Goal: Task Accomplishment & Management: Use online tool/utility

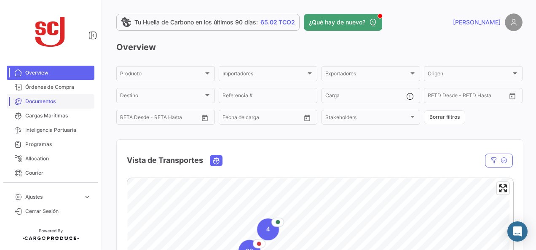
click at [42, 105] on link "Documentos" at bounding box center [51, 101] width 88 height 14
click at [44, 103] on span "Documentos" at bounding box center [58, 102] width 66 height 8
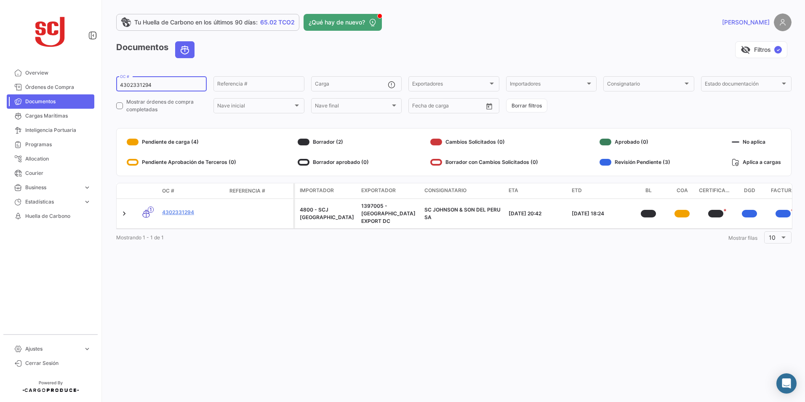
click at [144, 84] on input "4302331294" at bounding box center [161, 85] width 83 height 6
paste input "9617"
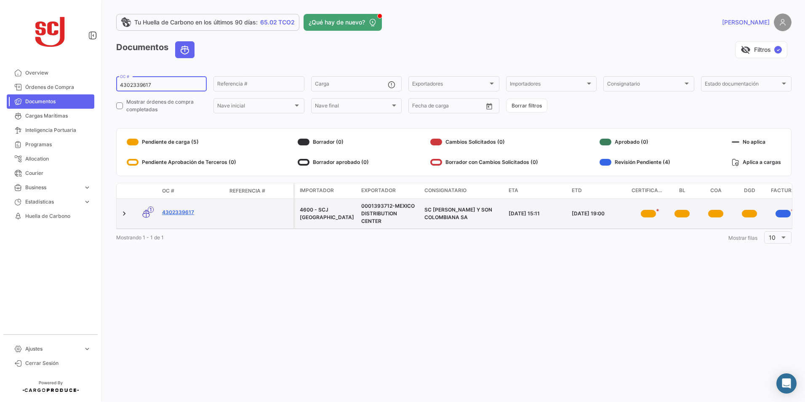
type input "4302339617"
click at [187, 210] on link "4302339617" at bounding box center [192, 212] width 61 height 8
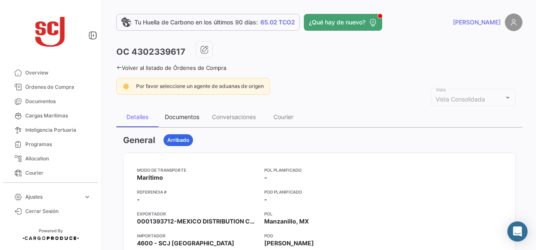
click at [179, 124] on div "Documentos" at bounding box center [181, 117] width 47 height 20
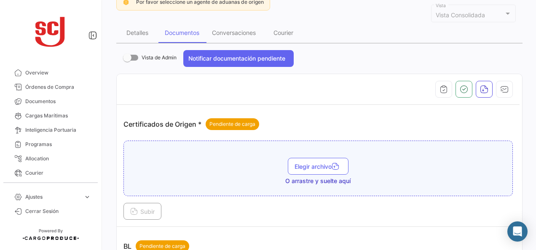
scroll to position [84, 0]
click at [323, 166] on span "Elegir archivo" at bounding box center [317, 166] width 47 height 7
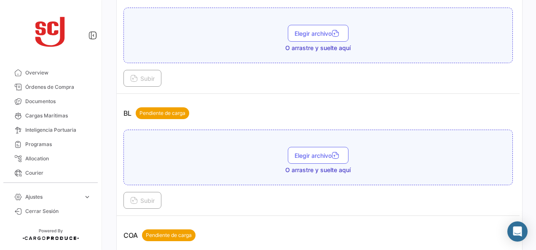
scroll to position [211, 0]
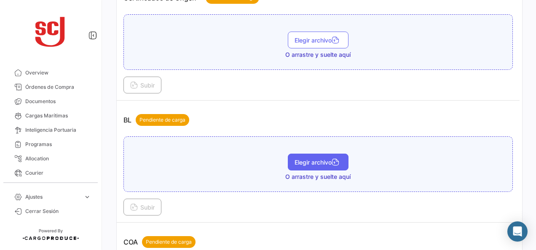
click at [315, 162] on span "Elegir archivo" at bounding box center [317, 162] width 47 height 7
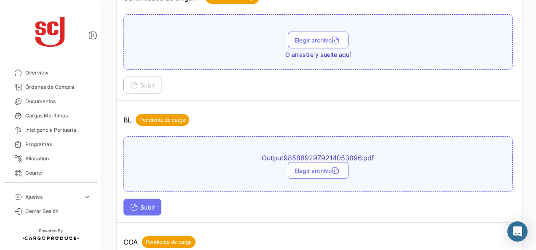
click at [138, 205] on span "Subir" at bounding box center [142, 207] width 24 height 7
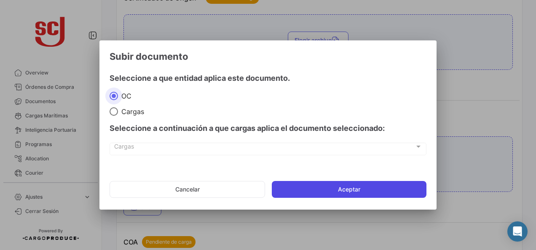
click at [306, 192] on button "Aceptar" at bounding box center [349, 189] width 155 height 17
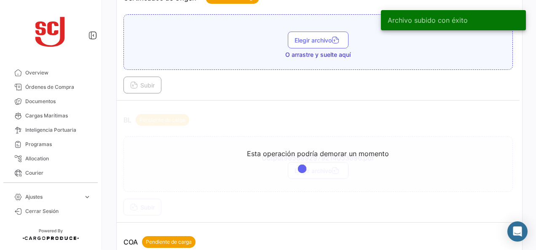
scroll to position [253, 0]
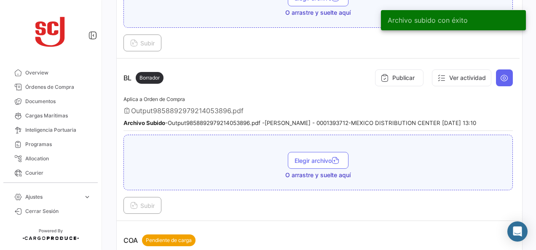
click at [198, 200] on div "Subir" at bounding box center [317, 205] width 389 height 17
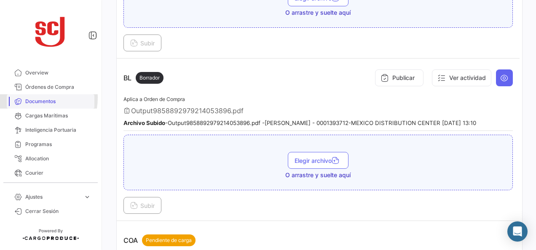
click at [27, 98] on span "Documentos" at bounding box center [58, 102] width 66 height 8
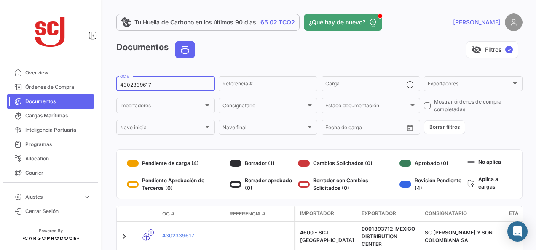
click at [136, 89] on div "4302339617 OC #" at bounding box center [165, 83] width 91 height 16
click at [136, 88] on input "4302339617" at bounding box center [165, 85] width 91 height 6
paste input "50283264"
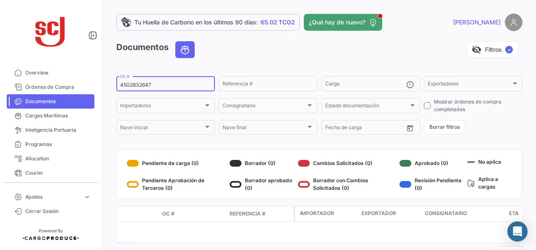
click at [147, 89] on div "4502832647 OC #" at bounding box center [165, 83] width 91 height 16
click at [148, 84] on input "4502832647" at bounding box center [165, 85] width 91 height 6
paste input "1130"
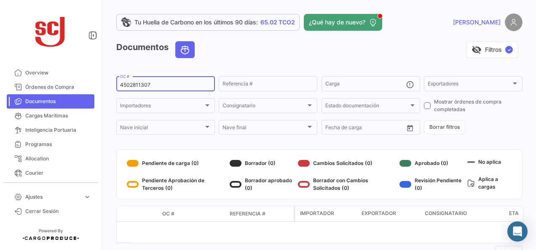
click at [142, 88] on input "4502811307" at bounding box center [165, 85] width 91 height 6
paste input "302341059"
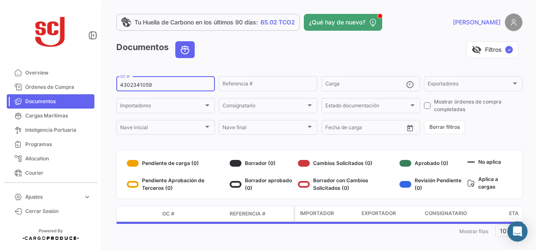
type input "4302341059"
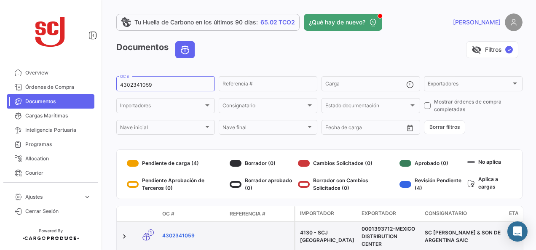
click at [183, 236] on link "4302341059" at bounding box center [192, 236] width 61 height 8
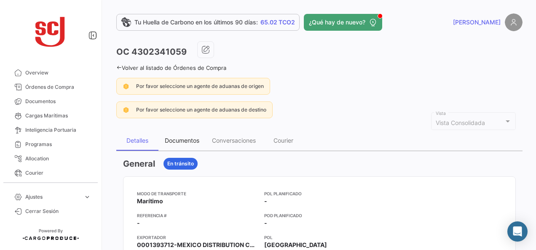
click at [193, 141] on div "Documentos" at bounding box center [182, 140] width 35 height 7
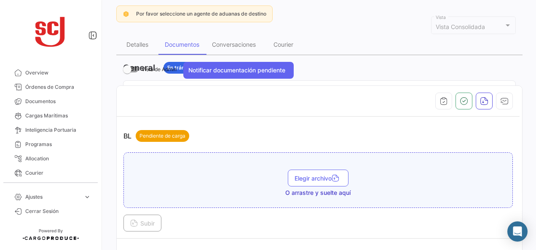
scroll to position [168, 0]
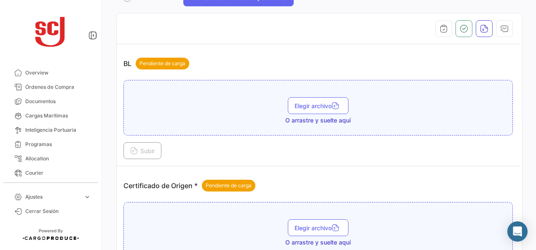
click at [317, 117] on span "O arrastre y suelte aquí" at bounding box center [317, 120] width 65 height 8
click at [311, 103] on span "Elegir archivo" at bounding box center [317, 105] width 47 height 7
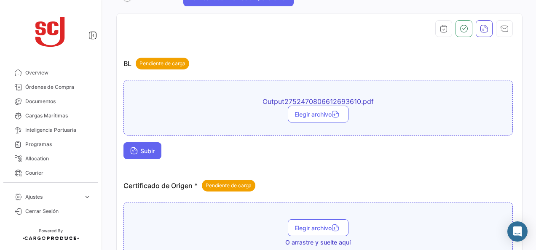
click at [147, 142] on button "Subir" at bounding box center [142, 150] width 38 height 17
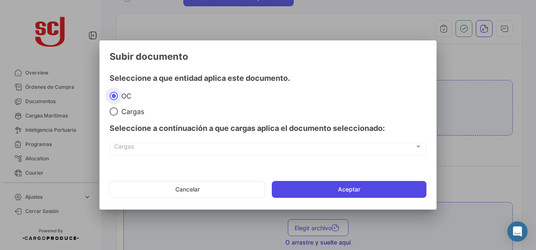
click at [415, 190] on button "Aceptar" at bounding box center [349, 189] width 155 height 17
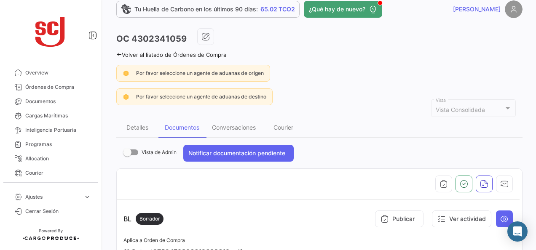
scroll to position [0, 0]
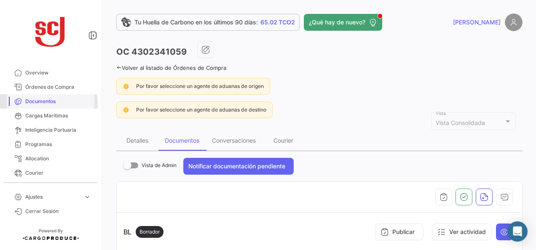
click at [45, 104] on span "Documentos" at bounding box center [58, 102] width 66 height 8
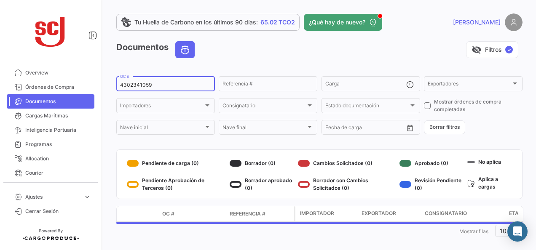
click at [123, 89] on div "4302341059 OC #" at bounding box center [165, 83] width 91 height 16
click at [140, 84] on input "4302341059" at bounding box center [165, 85] width 91 height 6
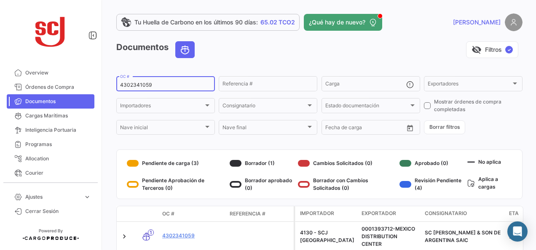
click at [140, 84] on input "4302341059" at bounding box center [165, 85] width 91 height 6
paste input "3954"
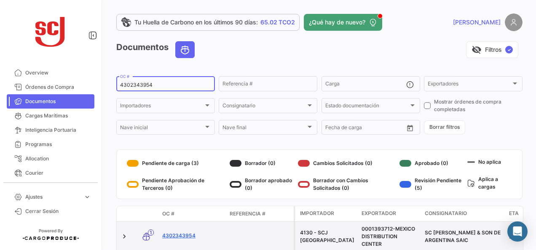
type input "4302343954"
click at [189, 233] on link "4302343954" at bounding box center [192, 236] width 61 height 8
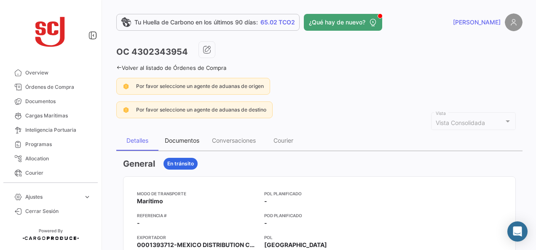
click at [185, 139] on div "Documentos" at bounding box center [182, 140] width 35 height 7
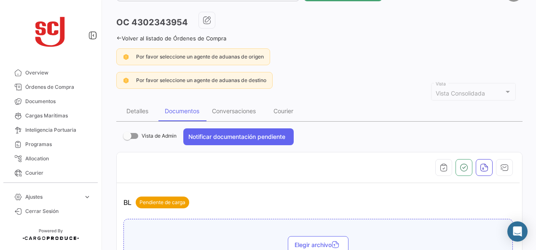
scroll to position [126, 0]
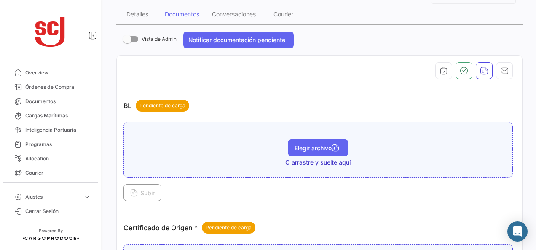
click at [296, 147] on span "Elegir archivo" at bounding box center [317, 147] width 47 height 7
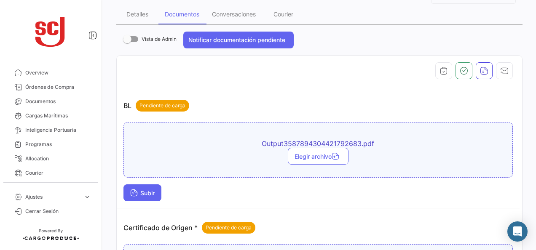
click at [145, 193] on span "Subir" at bounding box center [142, 192] width 24 height 7
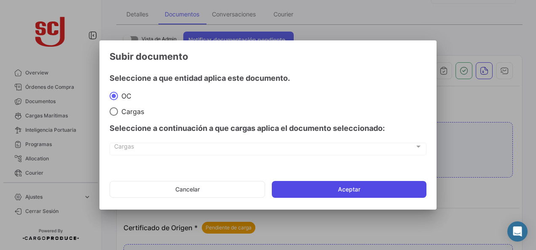
click at [329, 189] on button "Aceptar" at bounding box center [349, 189] width 155 height 17
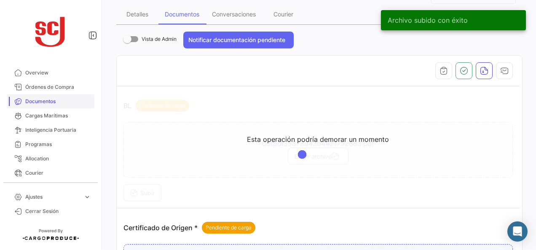
click at [36, 104] on span "Documentos" at bounding box center [58, 102] width 66 height 8
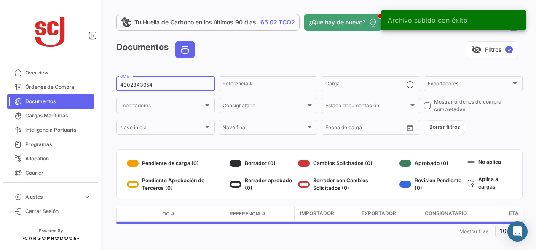
click at [133, 85] on input "4302343954" at bounding box center [165, 85] width 91 height 6
paste input "7"
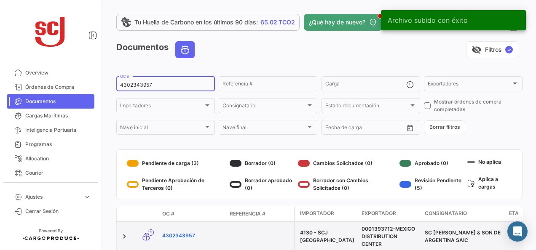
type input "4302343957"
click at [192, 236] on link "4302343957" at bounding box center [192, 236] width 61 height 8
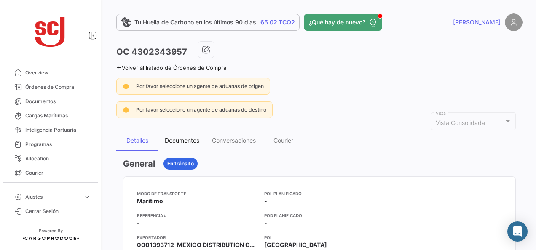
click at [180, 144] on div "Documentos" at bounding box center [181, 141] width 47 height 20
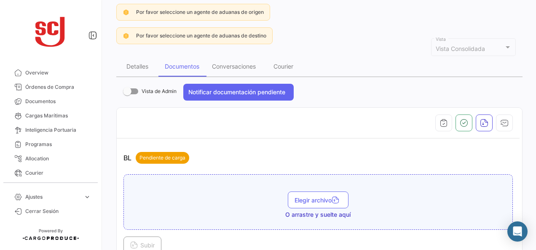
scroll to position [168, 0]
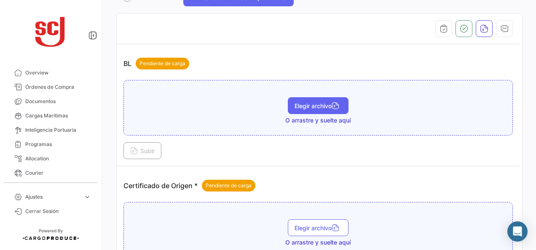
click at [311, 104] on span "Elegir archivo" at bounding box center [317, 105] width 47 height 7
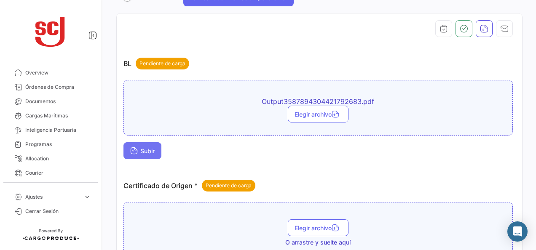
click at [141, 152] on span "Subir" at bounding box center [142, 150] width 24 height 7
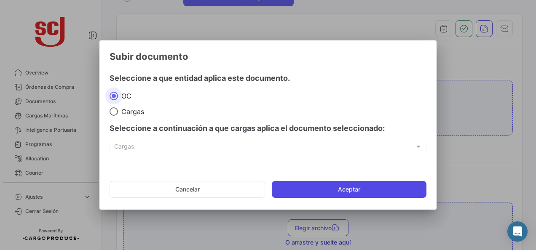
click at [314, 191] on button "Aceptar" at bounding box center [349, 189] width 155 height 17
